Goal: Transaction & Acquisition: Purchase product/service

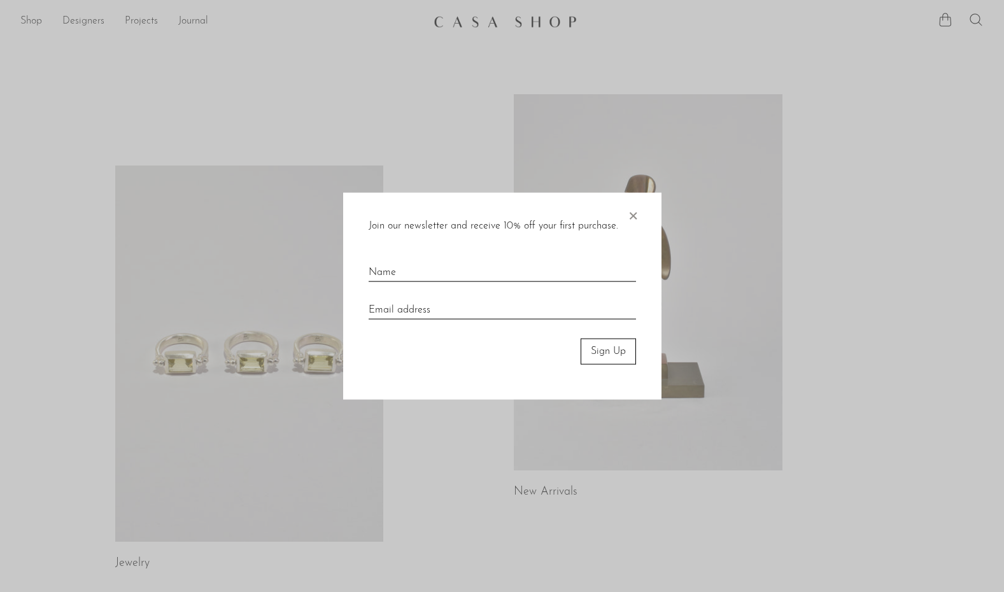
click at [629, 215] on span "×" at bounding box center [632, 213] width 13 height 41
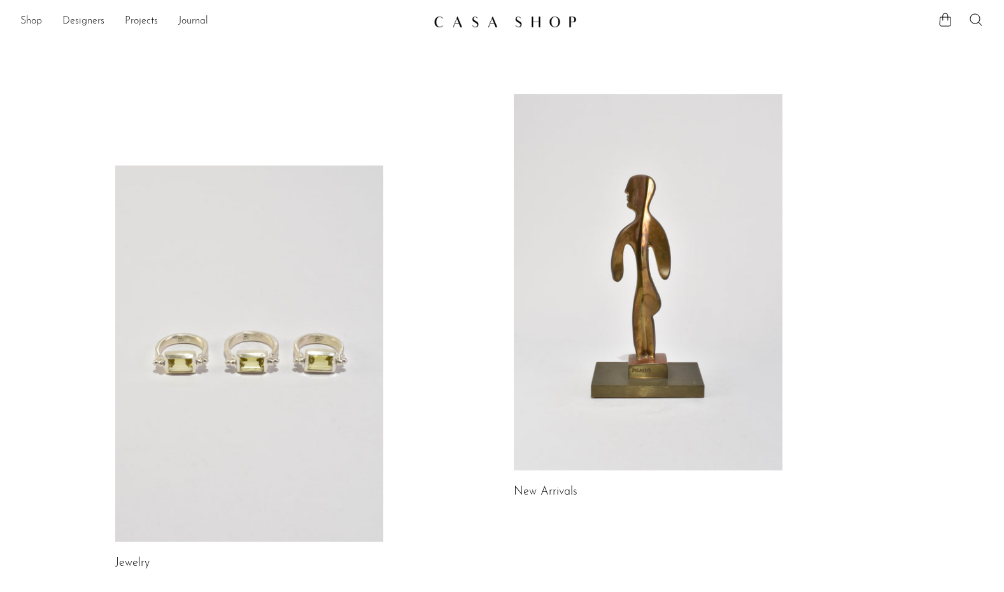
click at [975, 17] on icon at bounding box center [975, 19] width 15 height 15
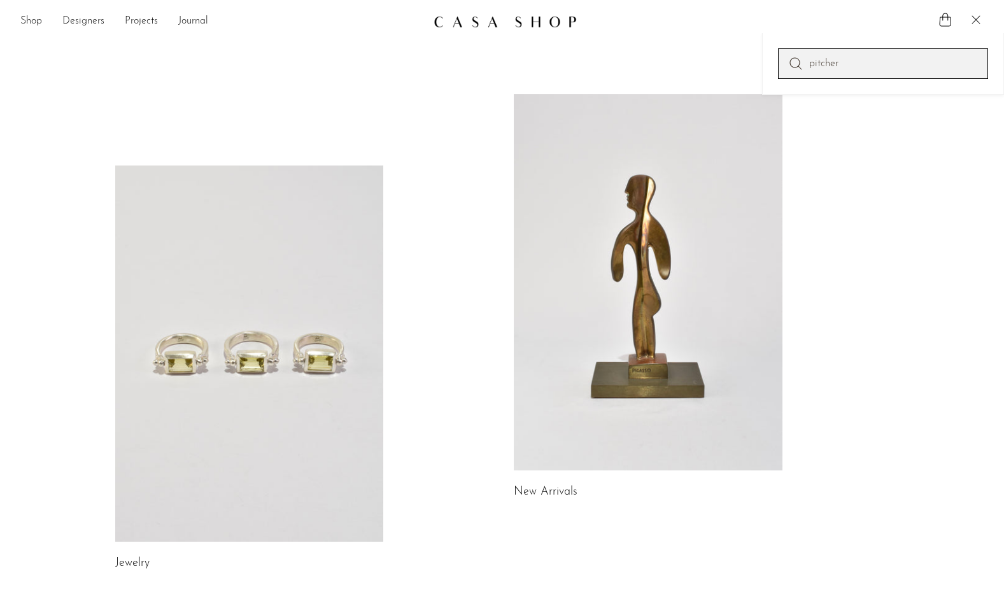
type input "pitcher"
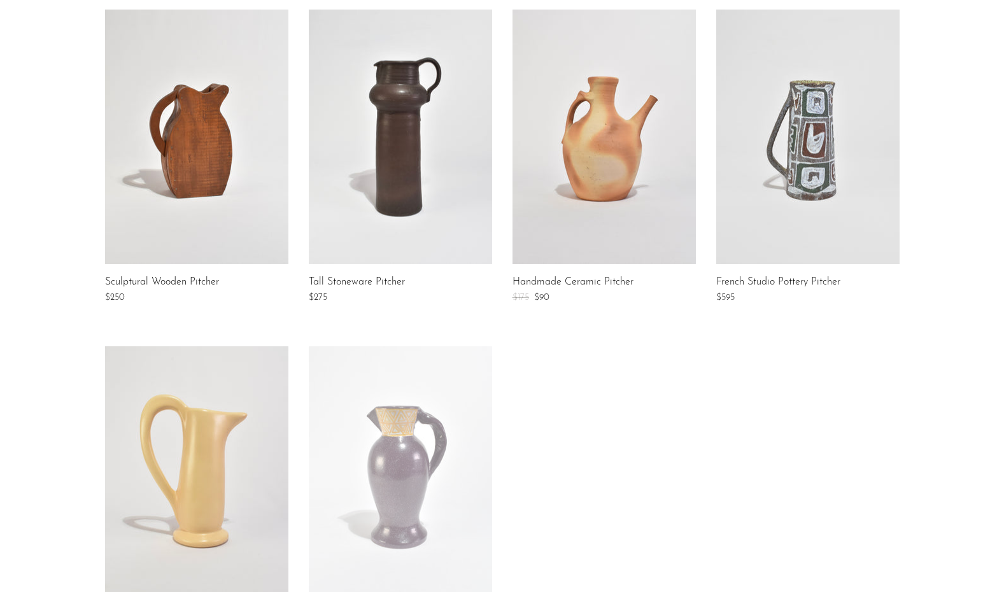
scroll to position [489, 0]
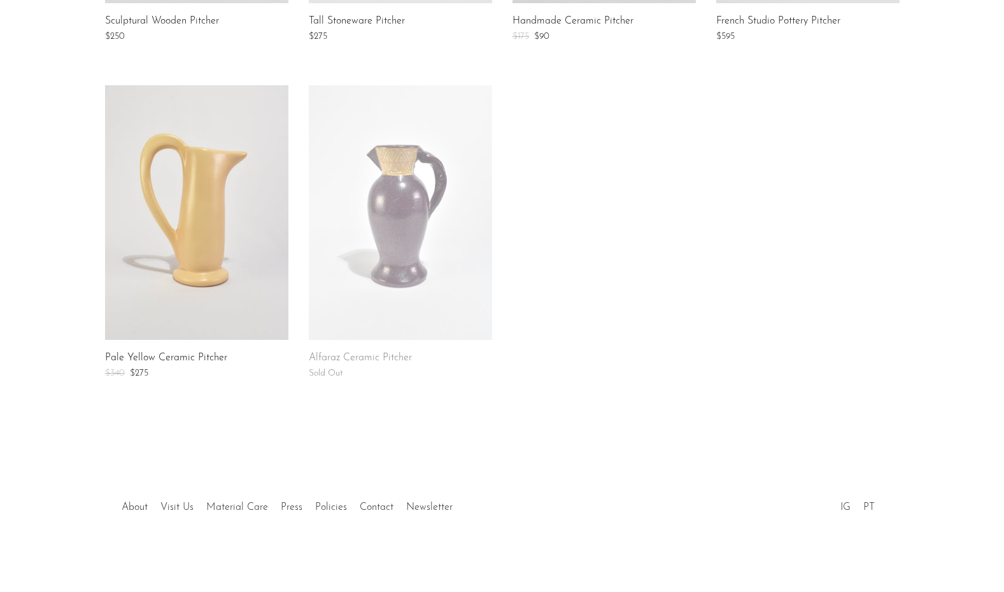
click at [415, 225] on link at bounding box center [400, 212] width 183 height 255
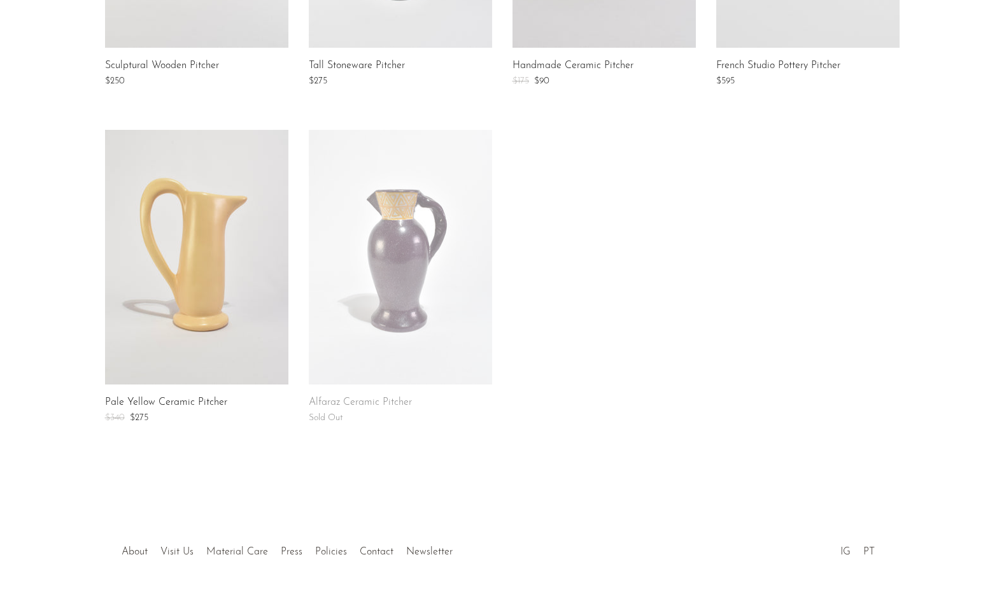
click at [698, 277] on div "Sculptural Wooden Pitcher $250 Tall Stoneware Pitcher $275 Handmade Ceramic Pit…" at bounding box center [502, 129] width 815 height 673
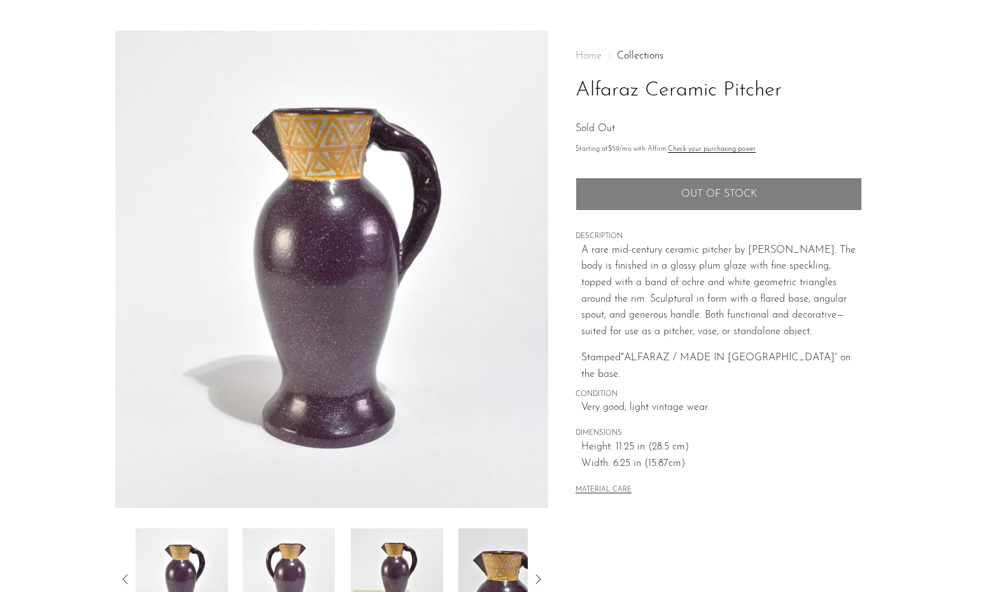
scroll to position [27, 0]
